Goal: Task Accomplishment & Management: Use online tool/utility

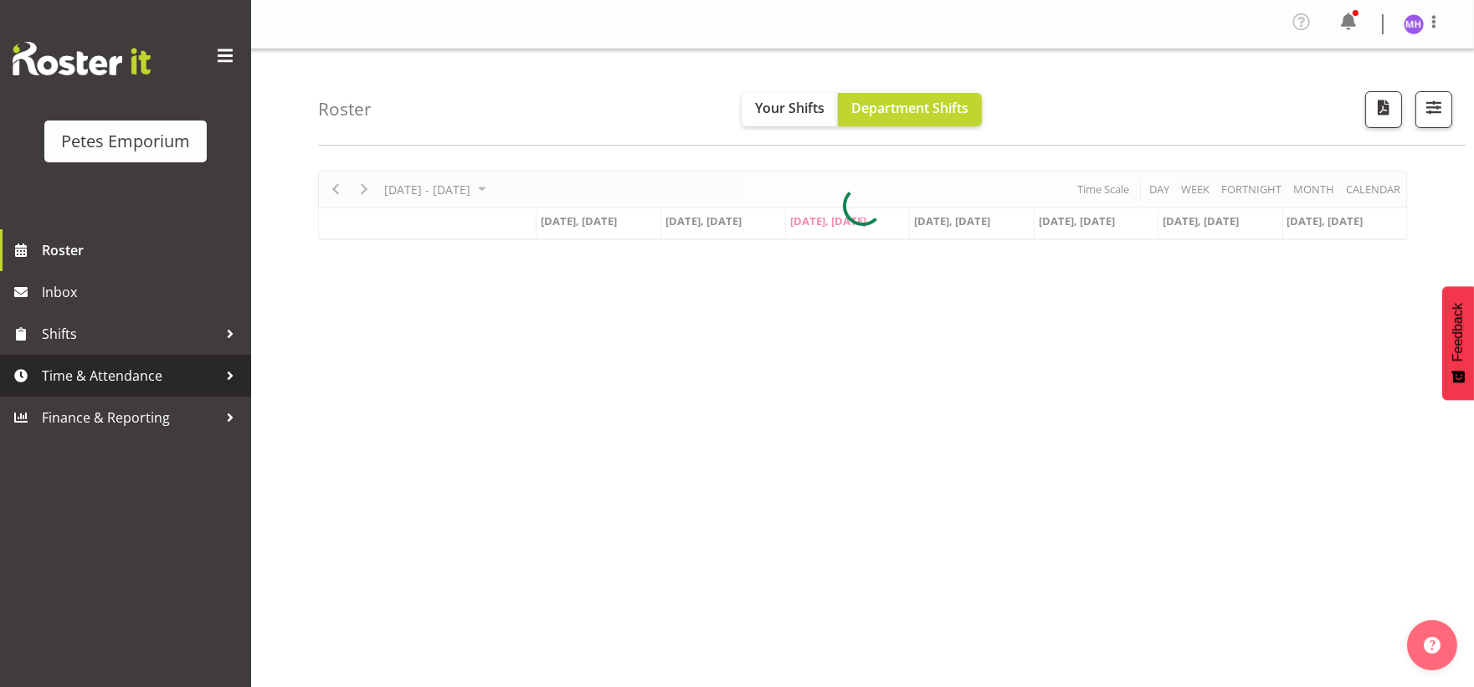
click at [173, 375] on span "Time & Attendance" at bounding box center [130, 375] width 176 height 25
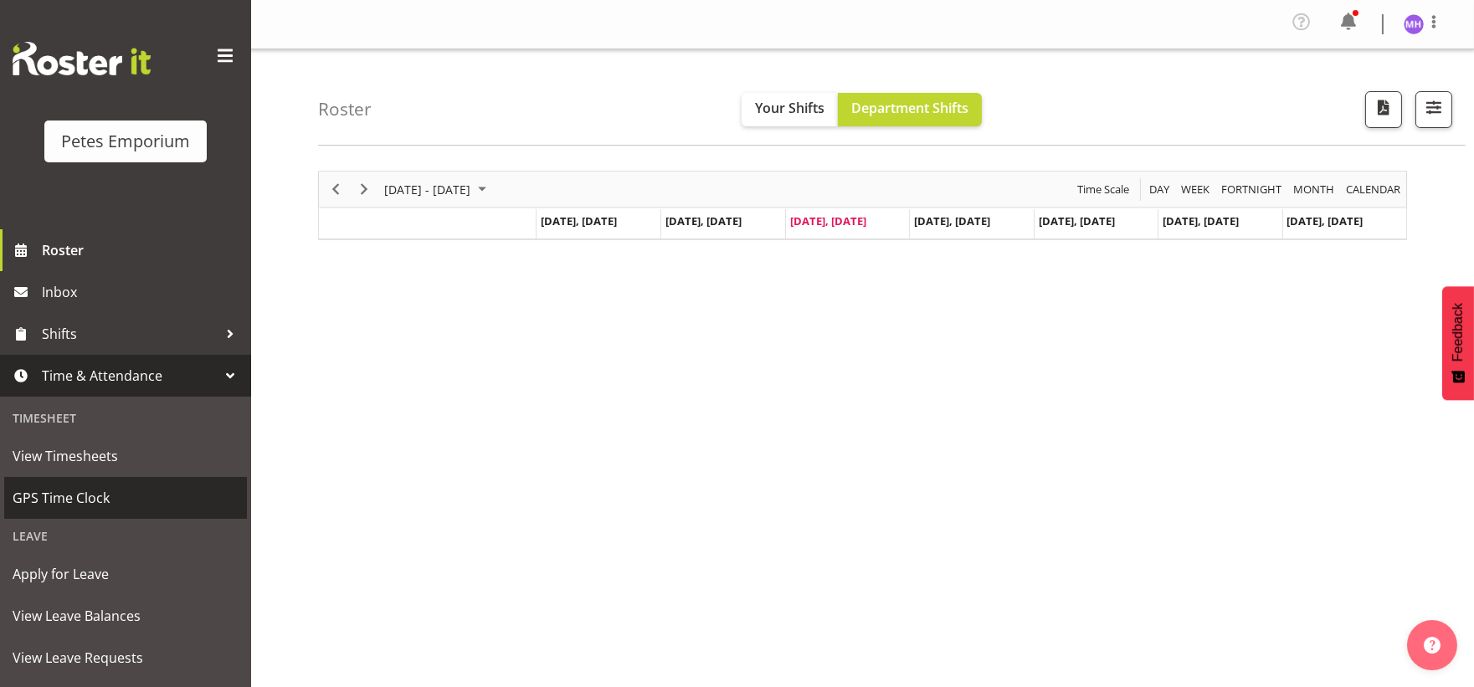
click at [139, 511] on span "GPS Time Clock" at bounding box center [126, 498] width 226 height 25
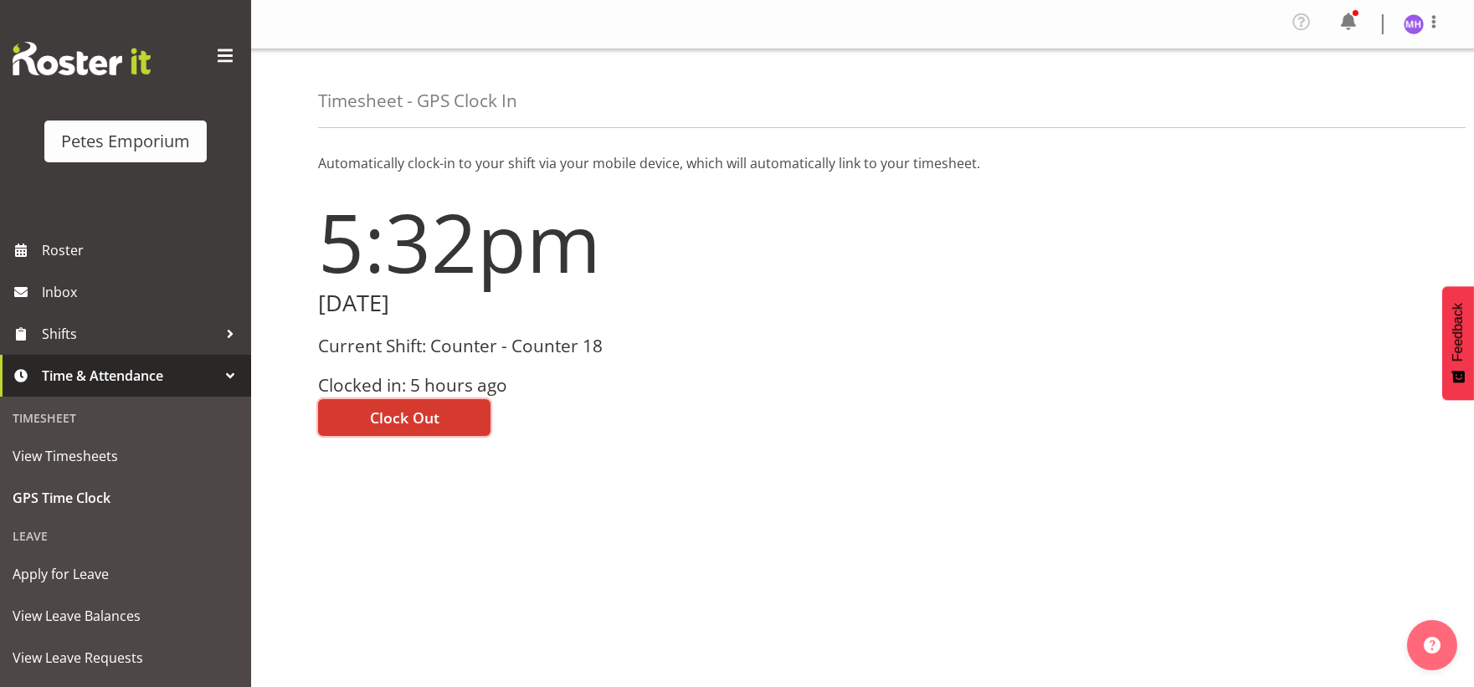
click at [440, 414] on button "Clock Out" at bounding box center [404, 417] width 172 height 37
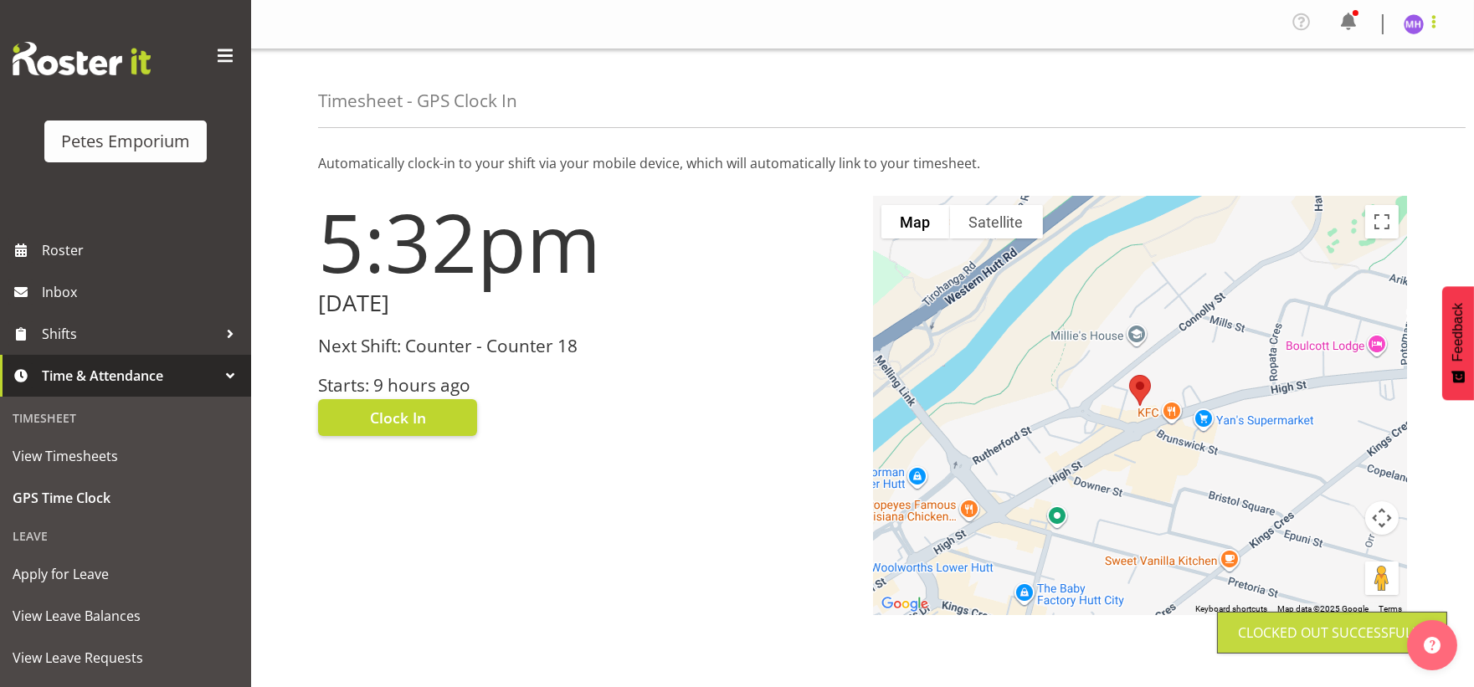
click at [1437, 12] on span at bounding box center [1434, 22] width 20 height 20
click at [1386, 98] on link "Log Out" at bounding box center [1363, 92] width 161 height 30
